Goal: Task Accomplishment & Management: Complete application form

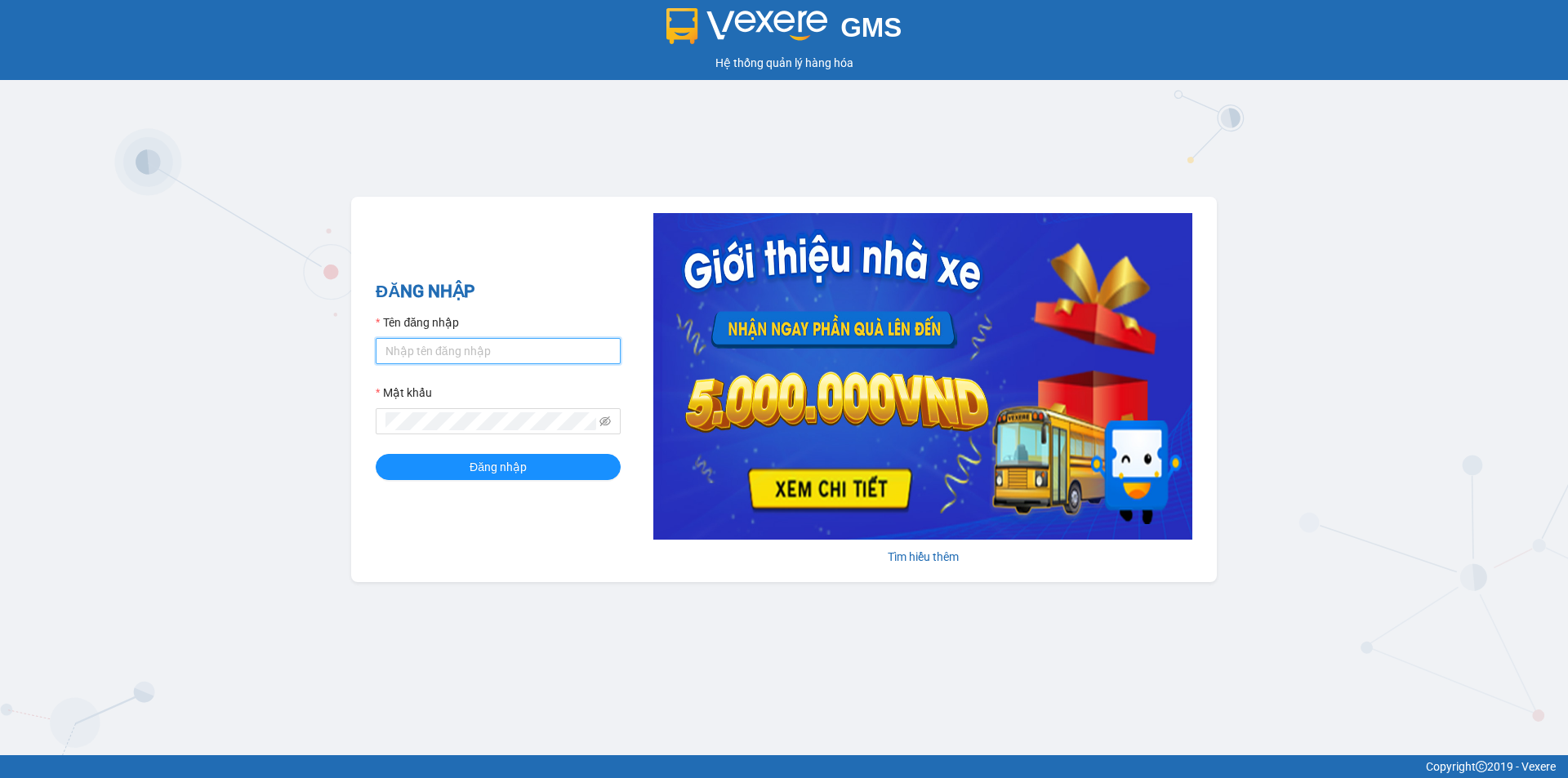
drag, startPoint x: 460, startPoint y: 351, endPoint x: 481, endPoint y: 365, distance: 25.2
click at [460, 351] on input "Tên đăng nhập" at bounding box center [497, 351] width 245 height 26
type input "haonam.apq"
click at [376, 454] on button "Đăng nhập" at bounding box center [497, 466] width 245 height 26
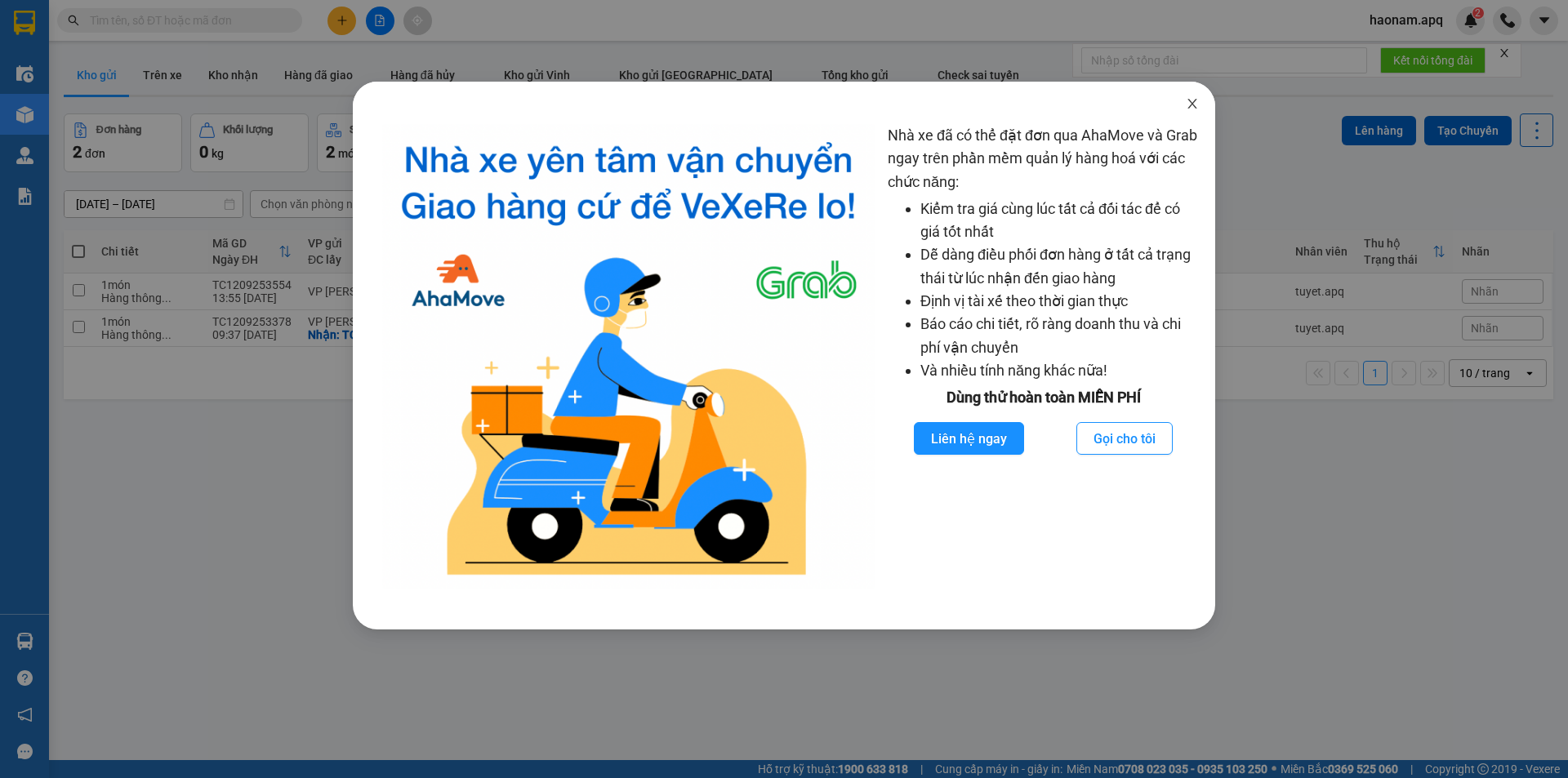
drag, startPoint x: 1197, startPoint y: 107, endPoint x: 871, endPoint y: 124, distance: 326.4
click at [1195, 107] on icon "close" at bounding box center [1192, 103] width 13 height 13
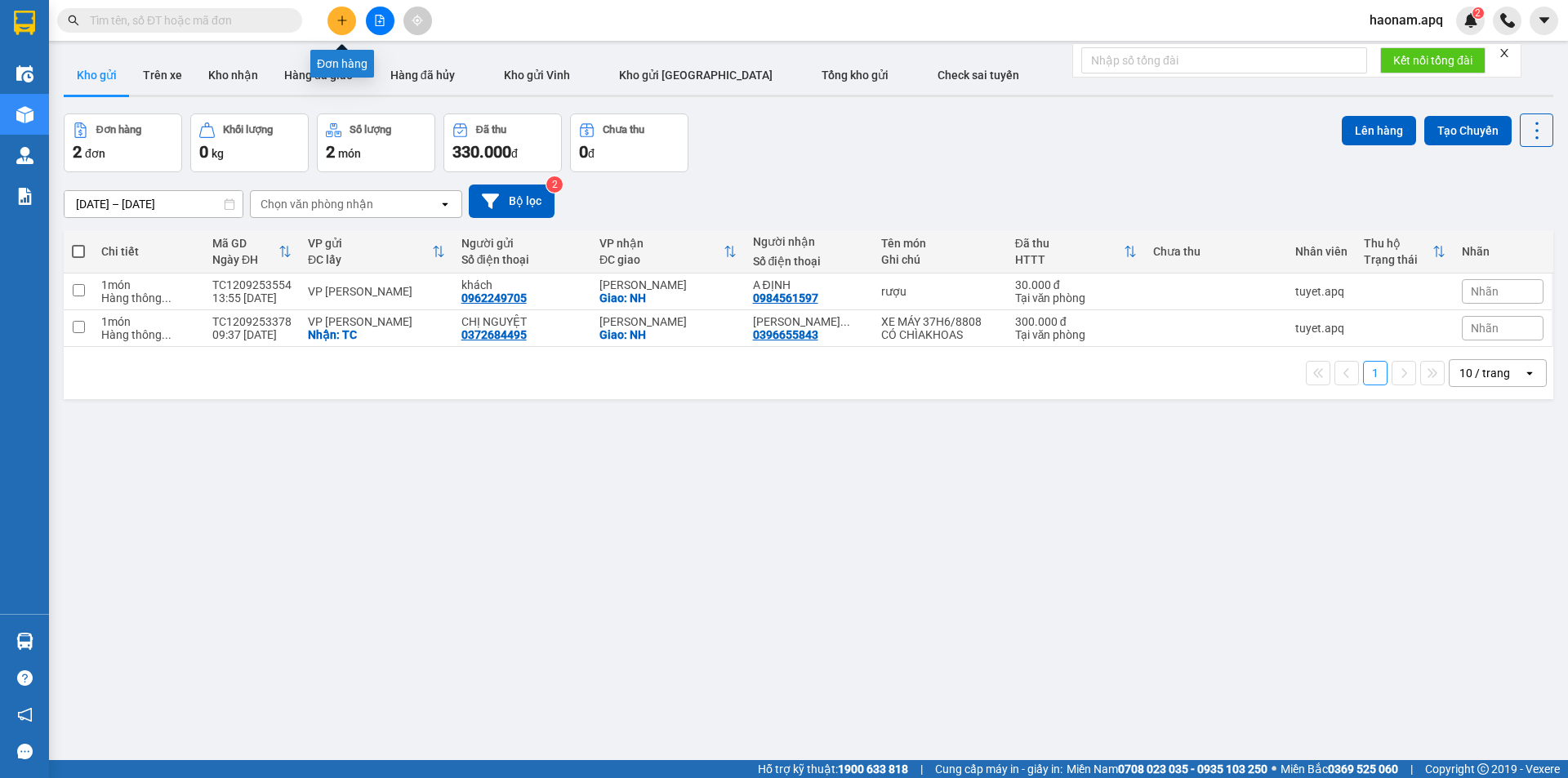
click at [341, 32] on button at bounding box center [342, 20] width 28 height 28
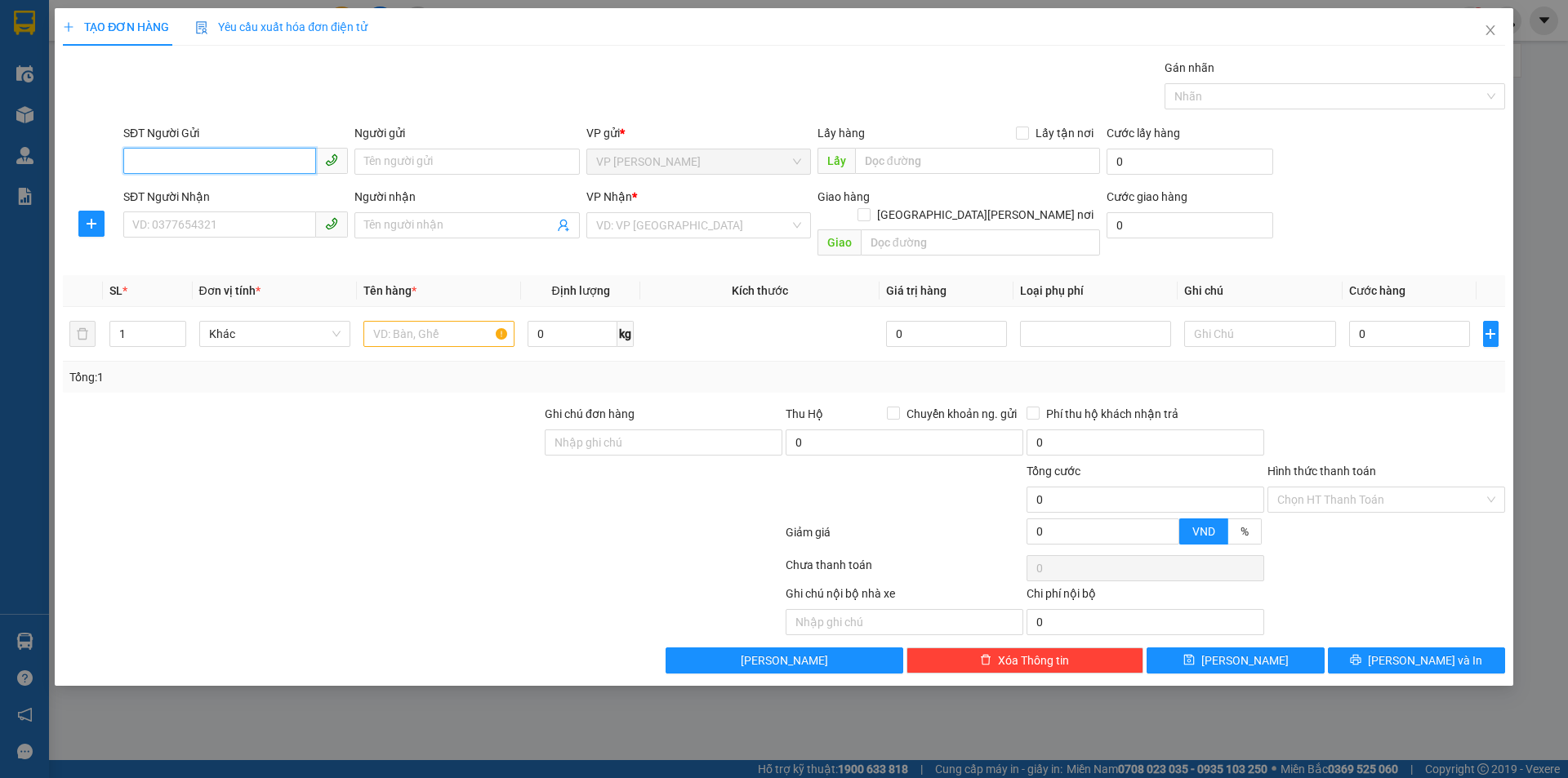
click at [195, 158] on input "SĐT Người Gửi" at bounding box center [220, 160] width 193 height 26
click at [263, 157] on input "SĐT Người Gửi" at bounding box center [220, 160] width 193 height 26
click at [252, 167] on input "SĐT Người Gửi" at bounding box center [220, 160] width 193 height 26
type input "0971771326"
click at [453, 152] on input "Người gửi" at bounding box center [466, 161] width 224 height 26
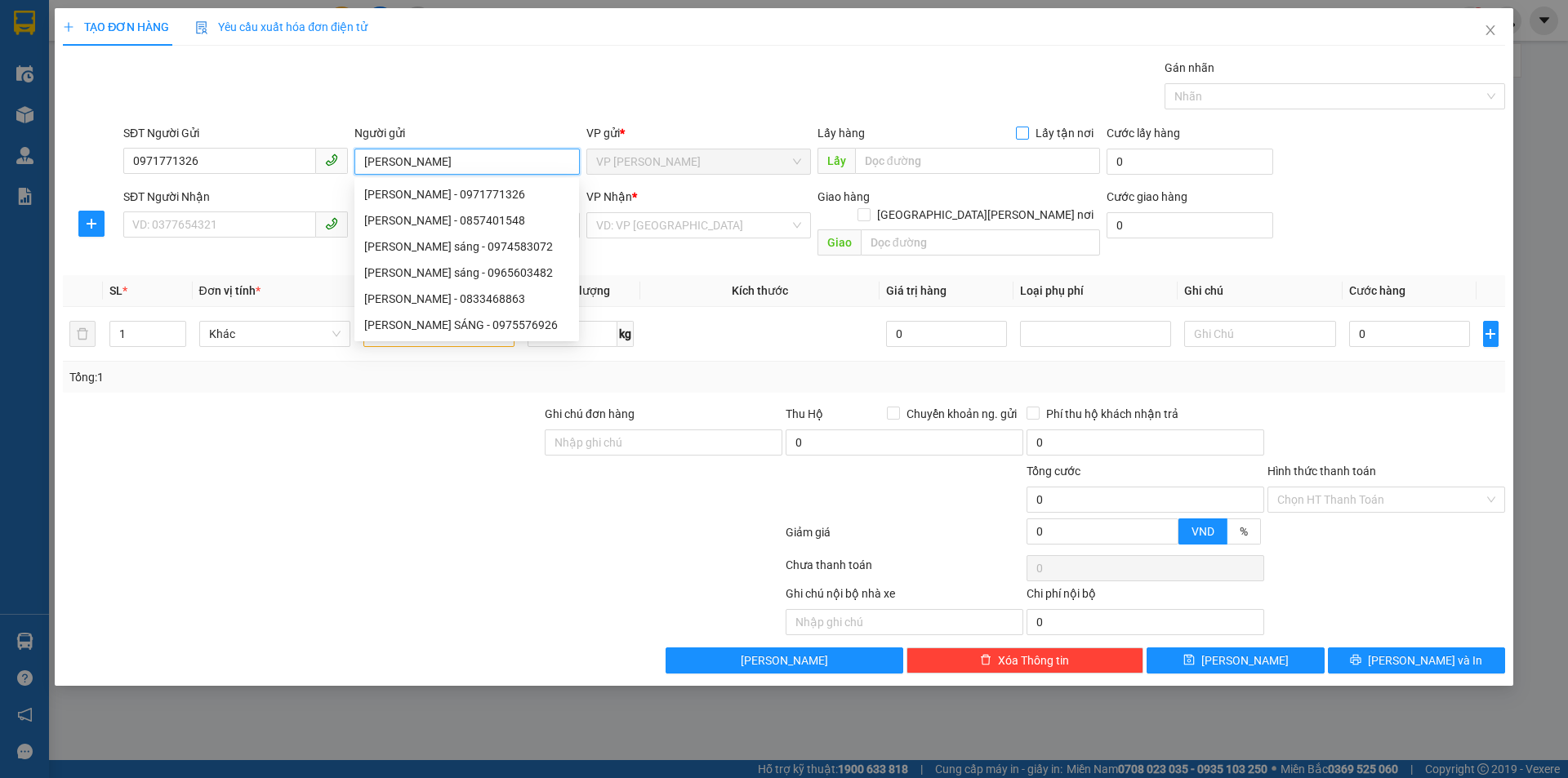
type input "Quang Sáng"
click at [1027, 135] on input "Lấy tận nơi" at bounding box center [1021, 132] width 12 height 12
checkbox input "true"
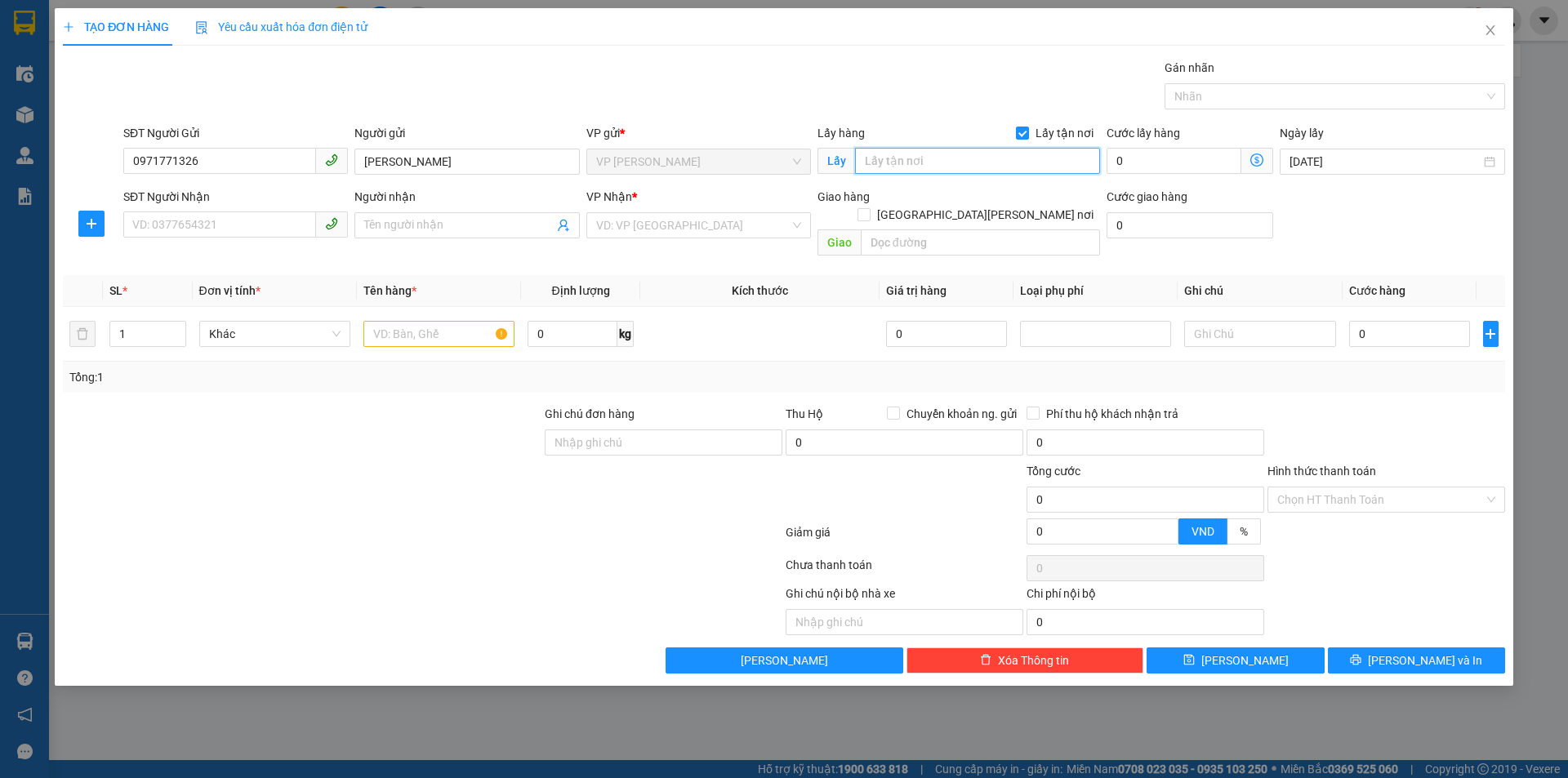
click at [974, 158] on input "text" at bounding box center [977, 160] width 245 height 26
type input "TC"
click at [143, 231] on input "SĐT Người Nhận" at bounding box center [220, 224] width 193 height 26
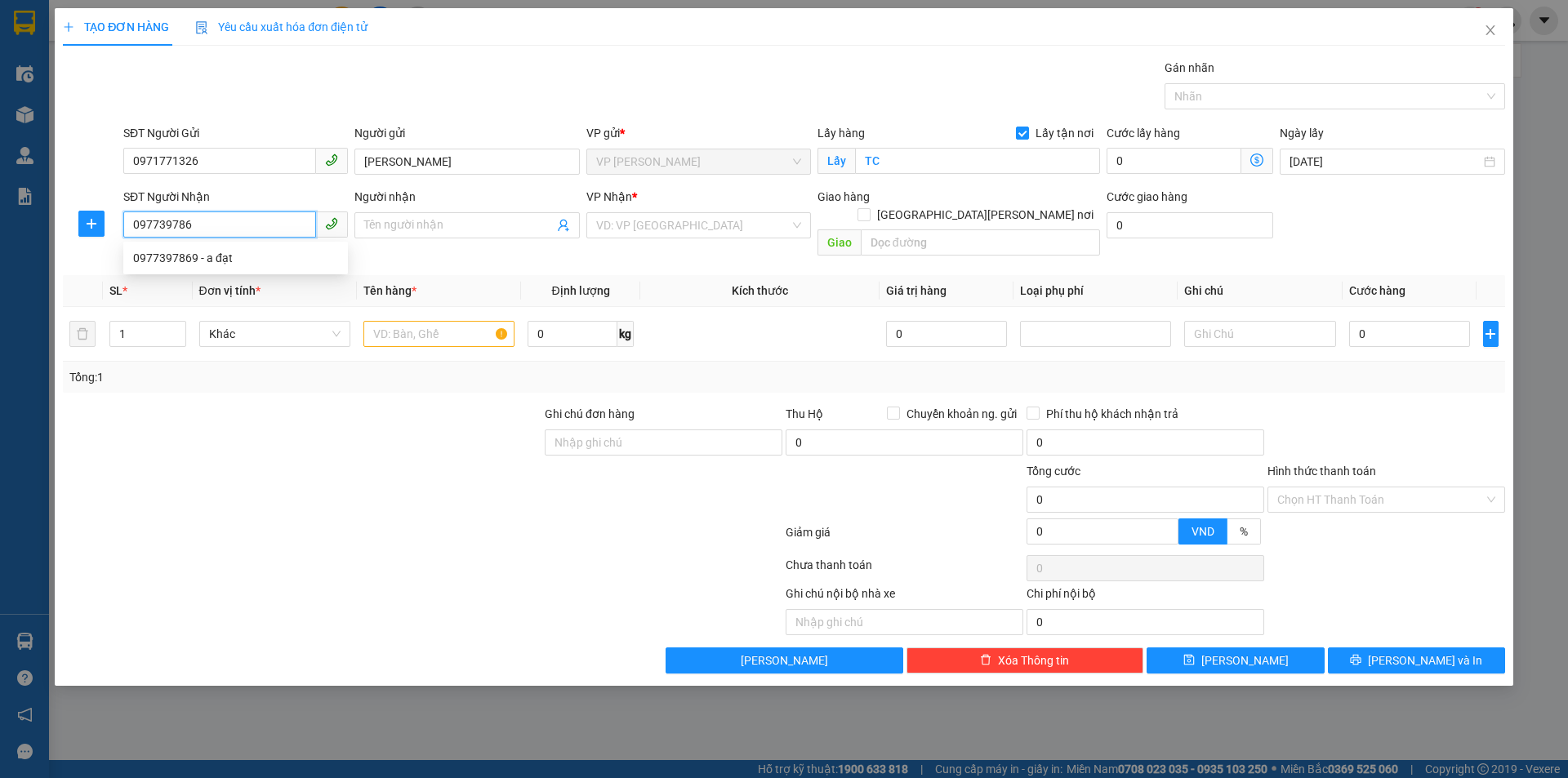
type input "0977397869"
drag, startPoint x: 289, startPoint y: 260, endPoint x: 295, endPoint y: 269, distance: 10.8
click at [288, 260] on div "0977397869 - a đạt" at bounding box center [236, 258] width 205 height 18
type input "a đạt"
checkbox input "true"
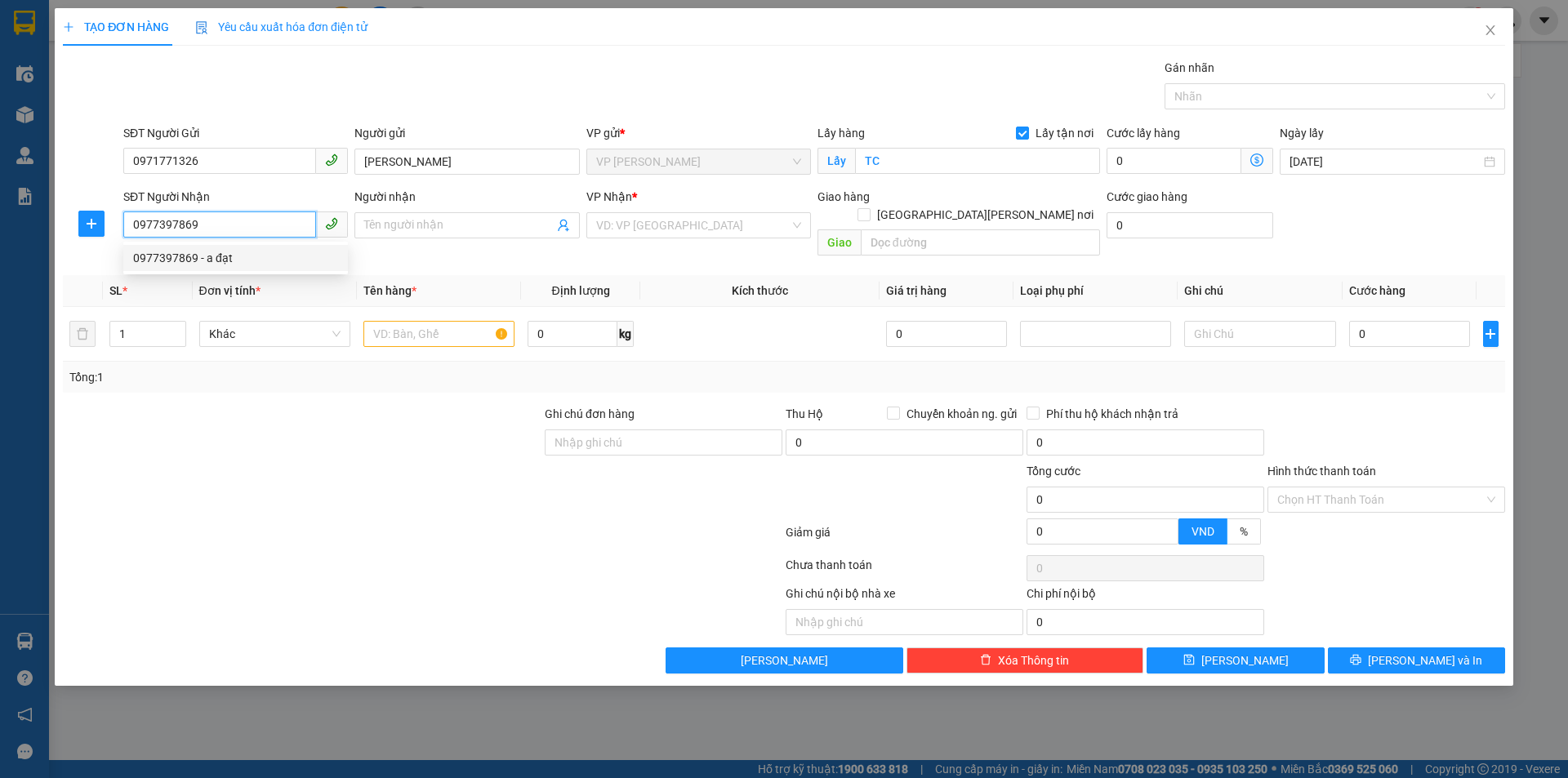
type input "MĐ"
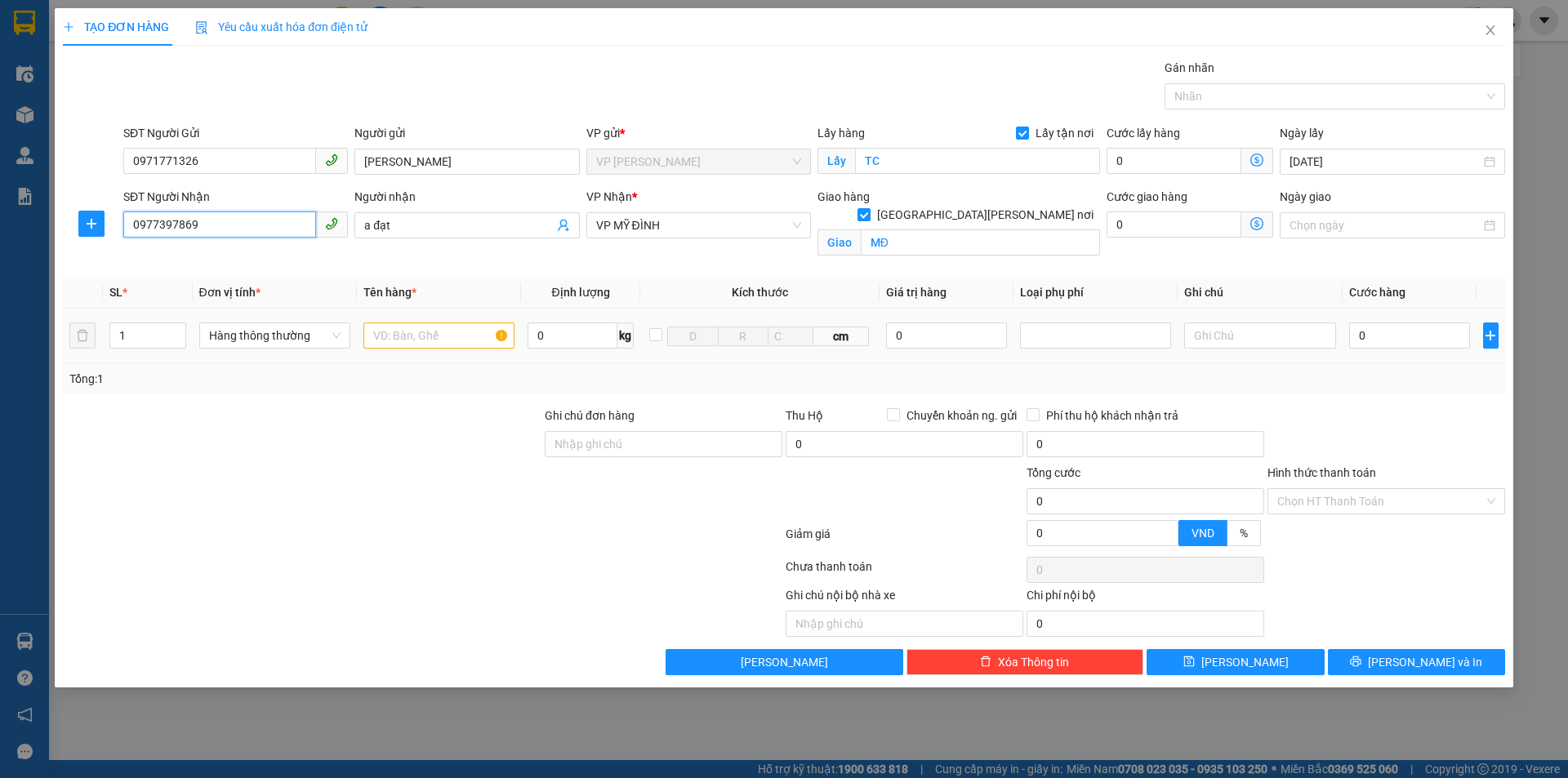
type input "0977397869"
click at [484, 331] on input "text" at bounding box center [439, 335] width 151 height 26
type input "hồ sơ"
click at [1410, 337] on input "0" at bounding box center [1410, 335] width 122 height 26
type input "3.000"
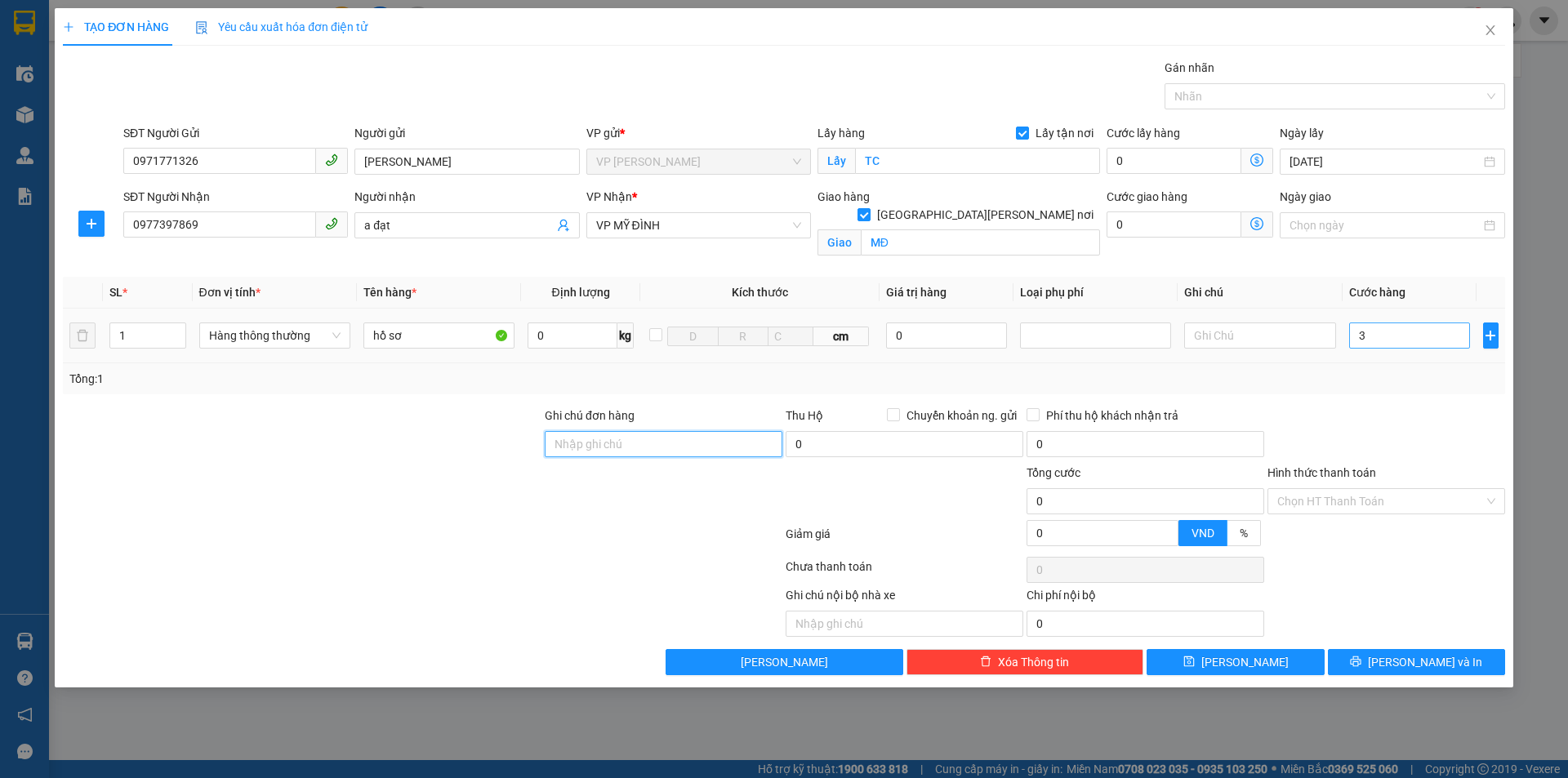
type input "3.000"
click at [1423, 344] on input "3.000" at bounding box center [1410, 335] width 122 height 26
type input "30.000"
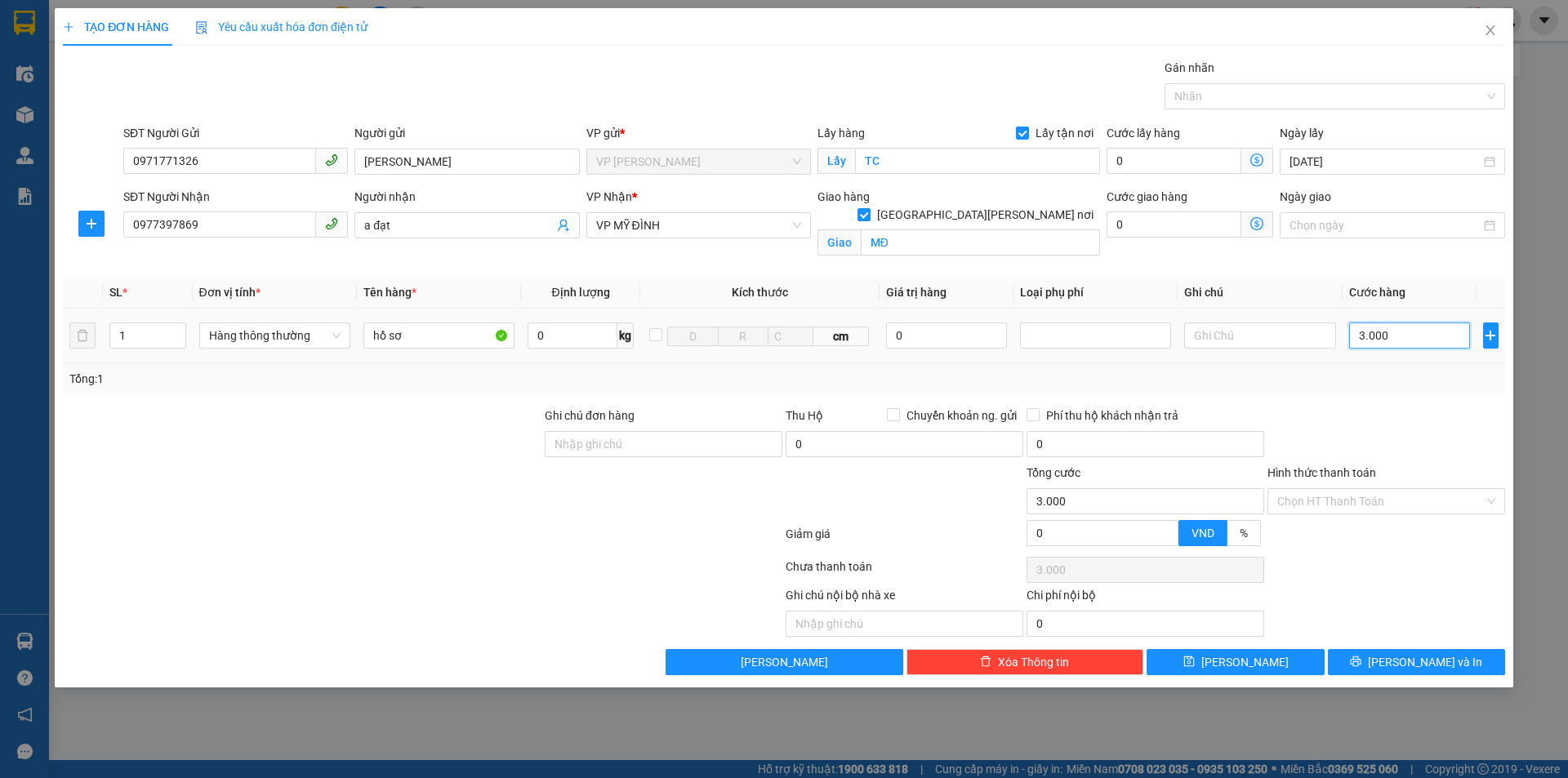
type input "30.000"
click at [1438, 432] on div at bounding box center [1386, 435] width 241 height 57
click at [1381, 510] on input "Hình thức thanh toán" at bounding box center [1380, 502] width 206 height 25
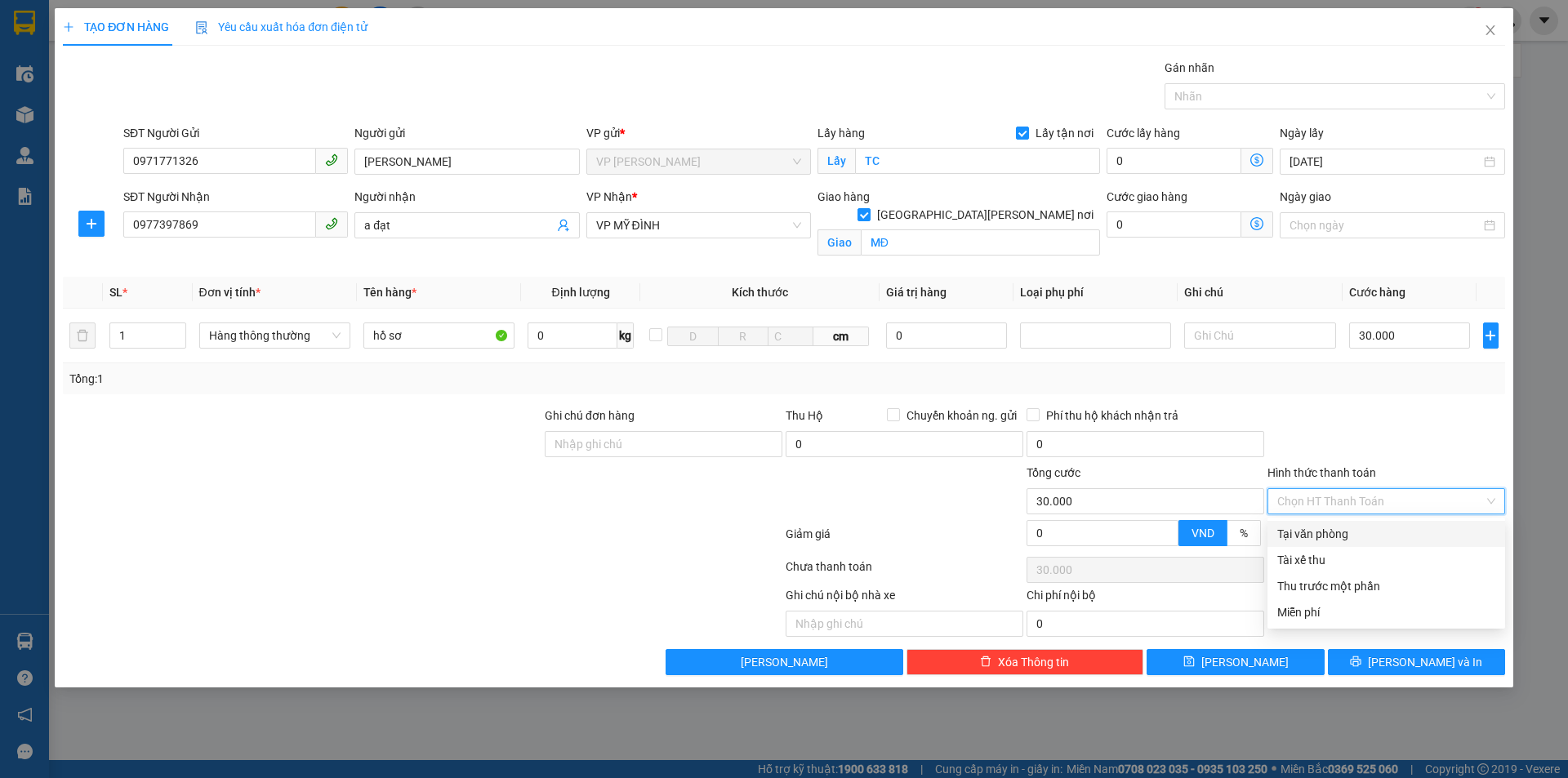
click at [1376, 531] on div "Tại văn phòng" at bounding box center [1386, 534] width 218 height 18
type input "0"
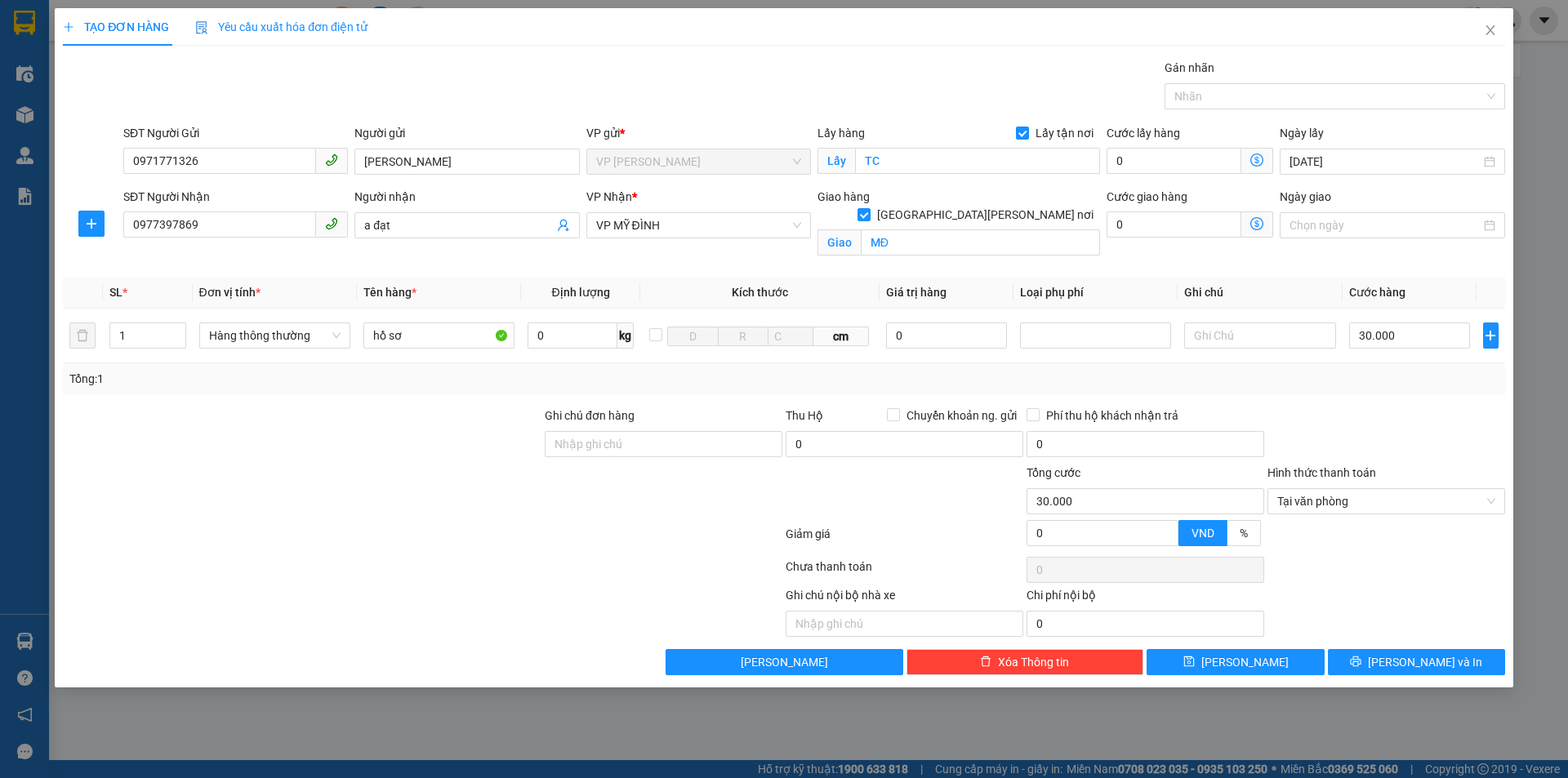
click at [1403, 442] on div at bounding box center [1386, 435] width 241 height 57
click at [1407, 555] on div at bounding box center [1386, 570] width 241 height 33
click at [1419, 651] on button "Lưu và In" at bounding box center [1416, 661] width 177 height 26
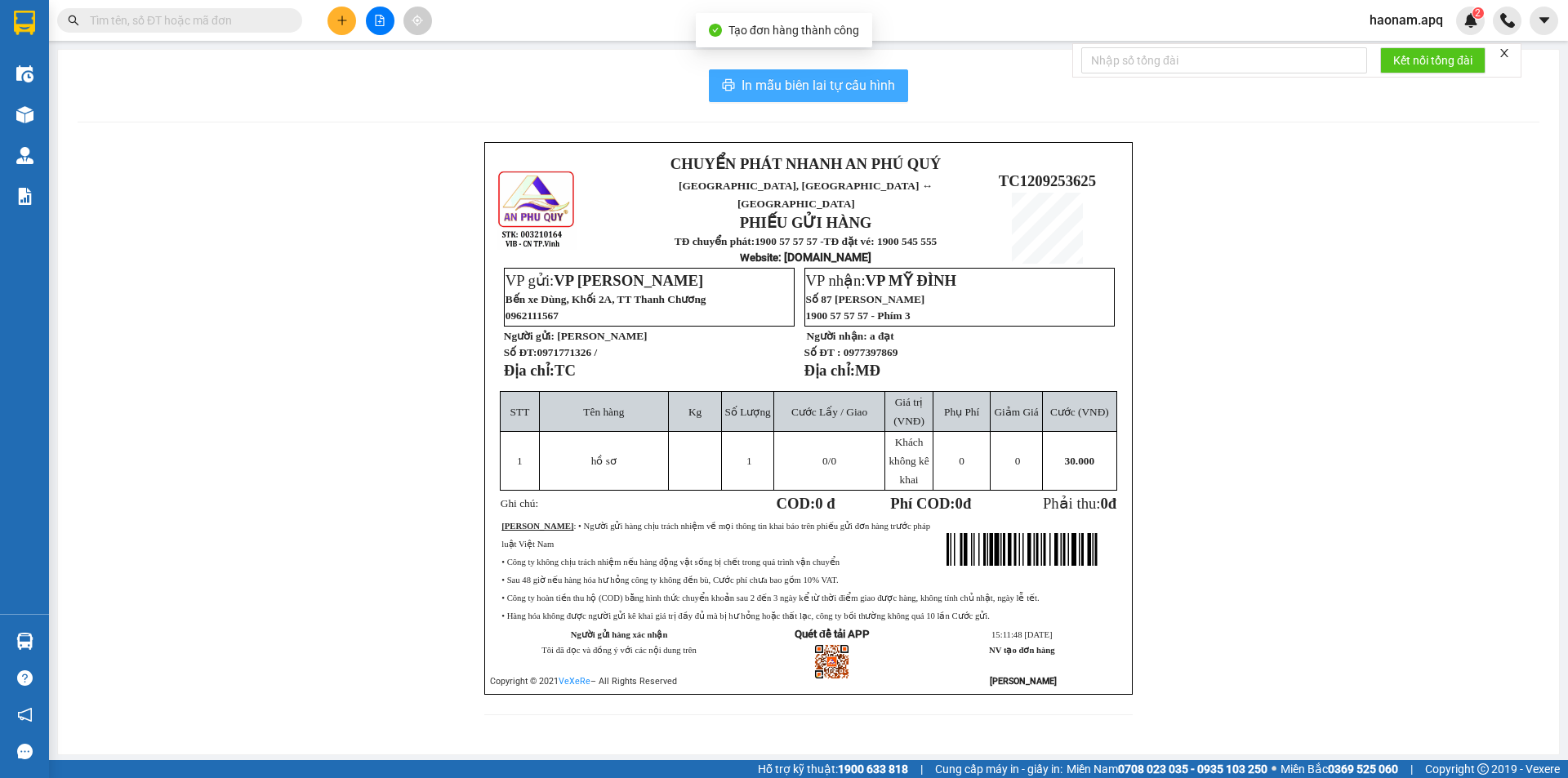
click at [892, 84] on span "In mẫu biên lai tự cấu hình" at bounding box center [818, 85] width 153 height 20
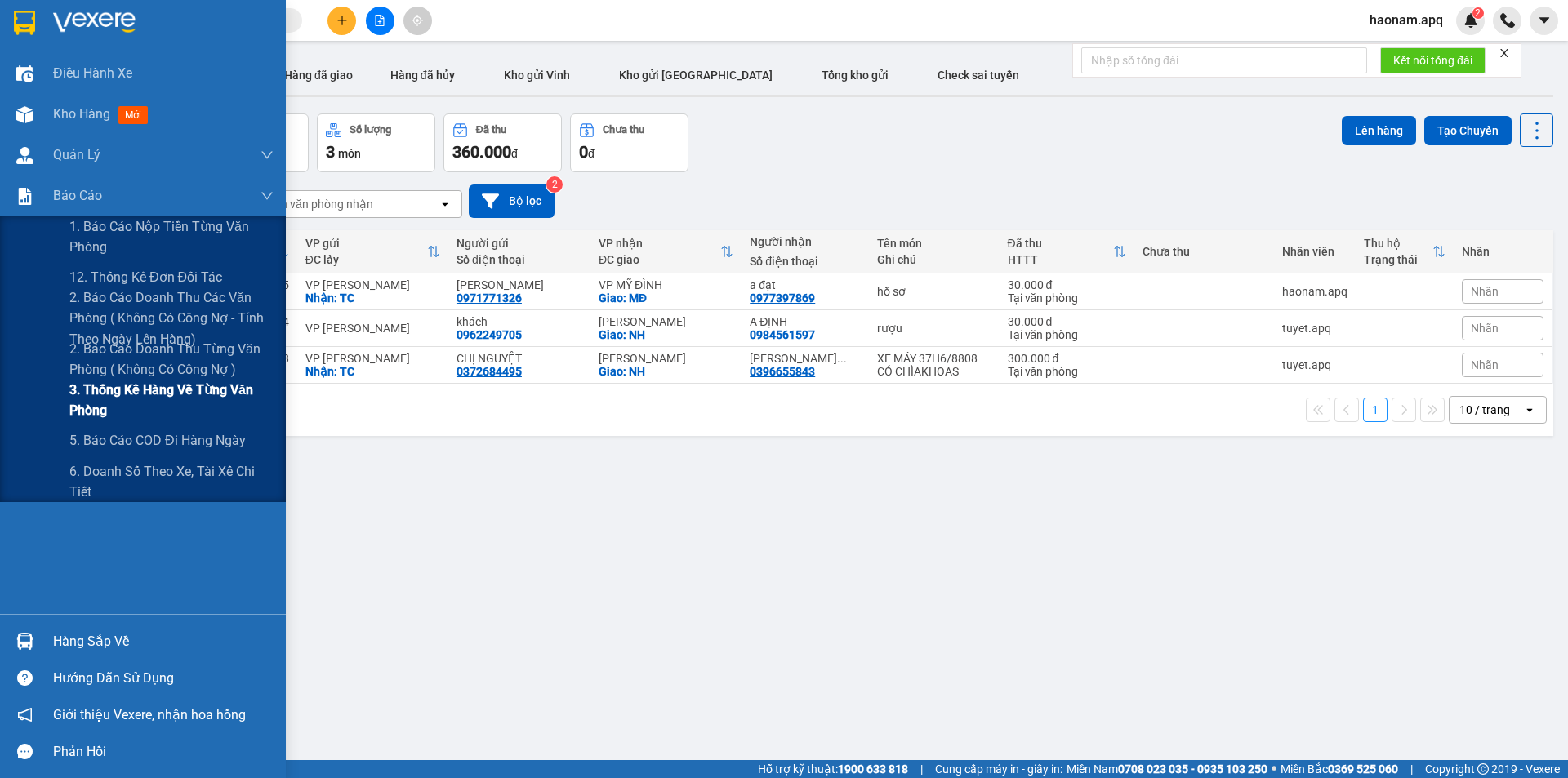
click at [222, 395] on span "3. Thống kê hàng về từng văn phòng" at bounding box center [171, 401] width 204 height 41
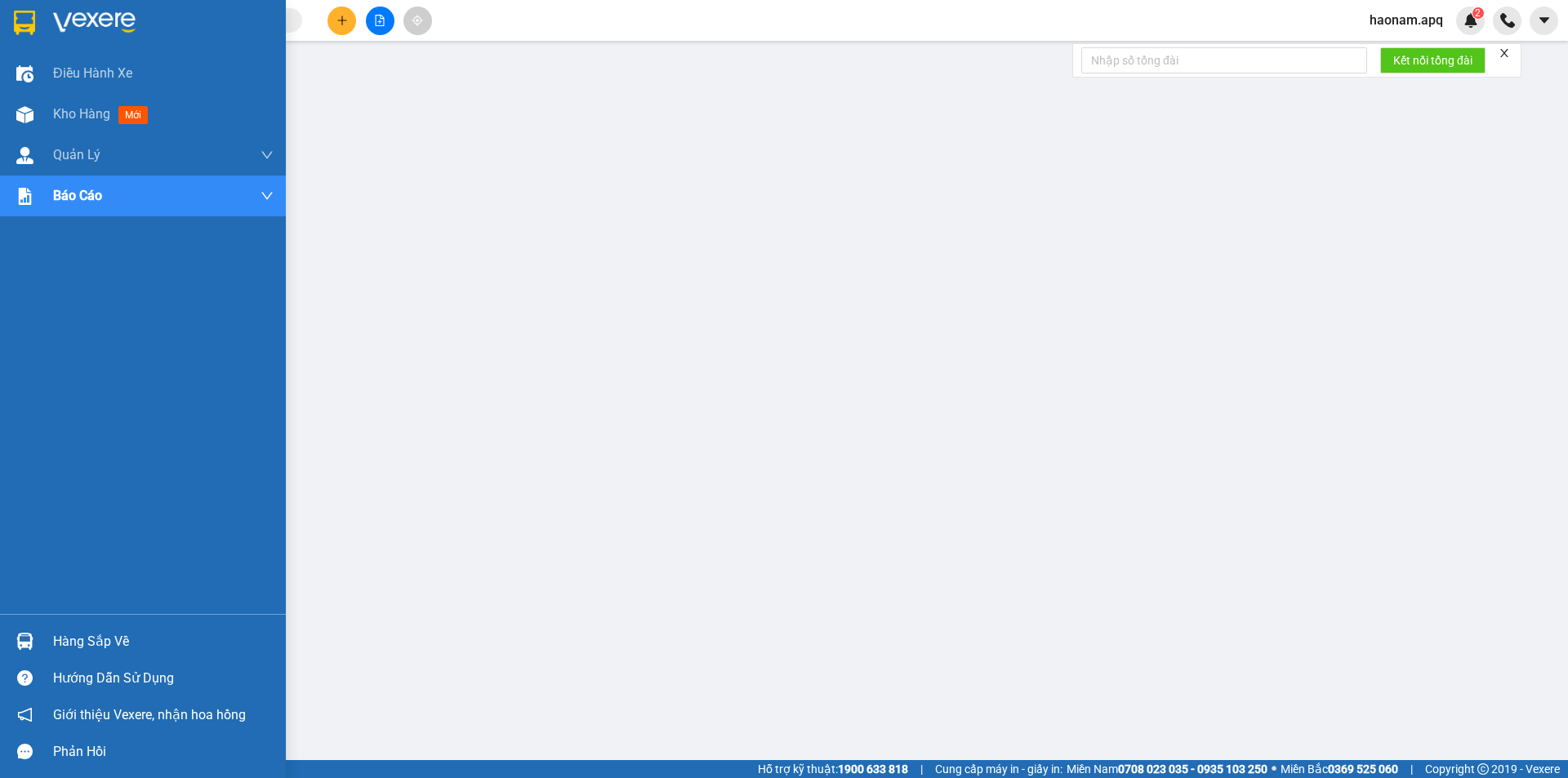
click at [91, 640] on div "Hàng sắp về" at bounding box center [164, 642] width 221 height 25
drag, startPoint x: 85, startPoint y: 114, endPoint x: 114, endPoint y: 149, distance: 45.5
click at [85, 114] on span "Kho hàng" at bounding box center [82, 113] width 57 height 15
